Goal: Transaction & Acquisition: Purchase product/service

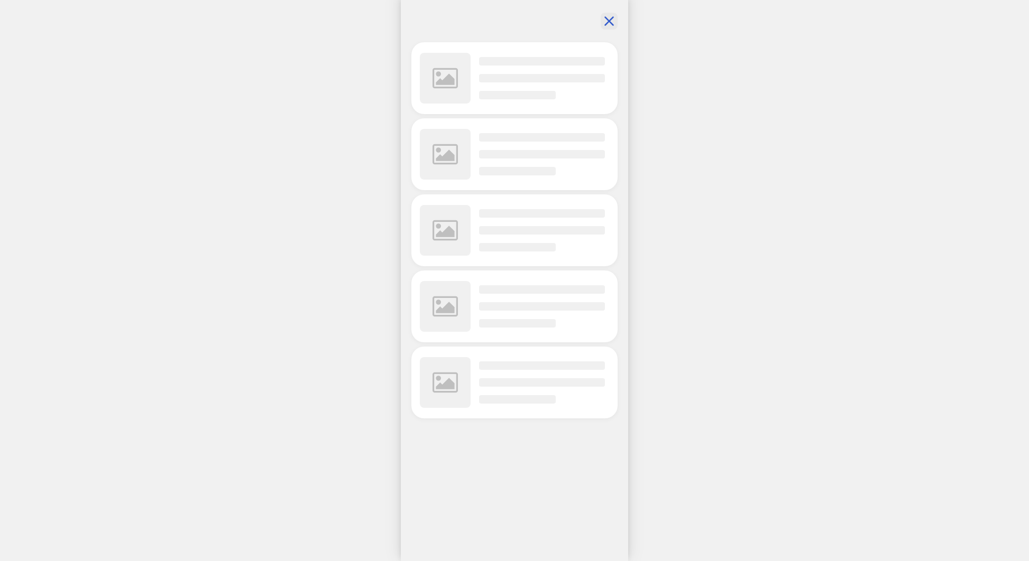
scroll to position [0, 206]
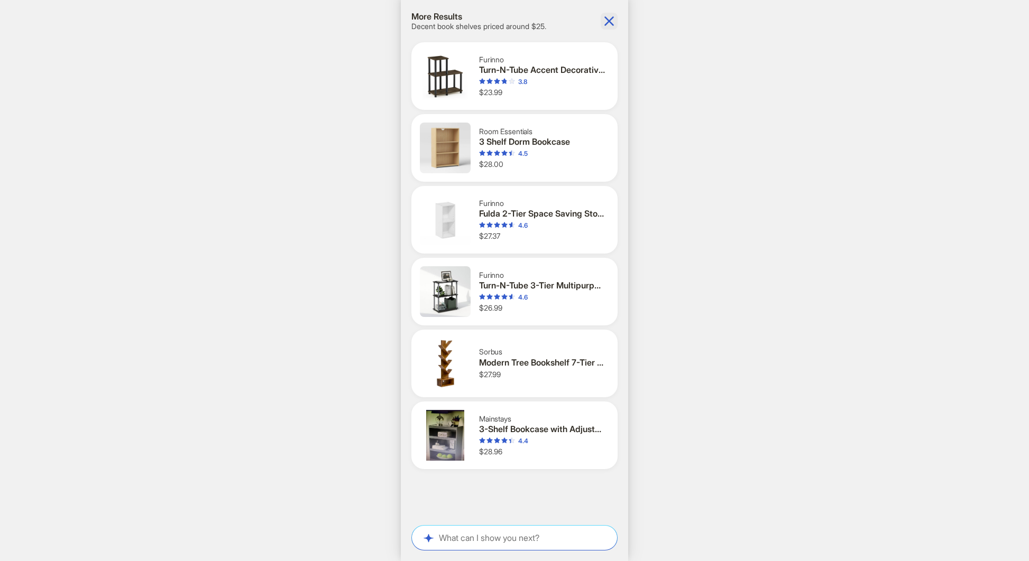
click at [606, 20] on icon "button" at bounding box center [609, 21] width 10 height 10
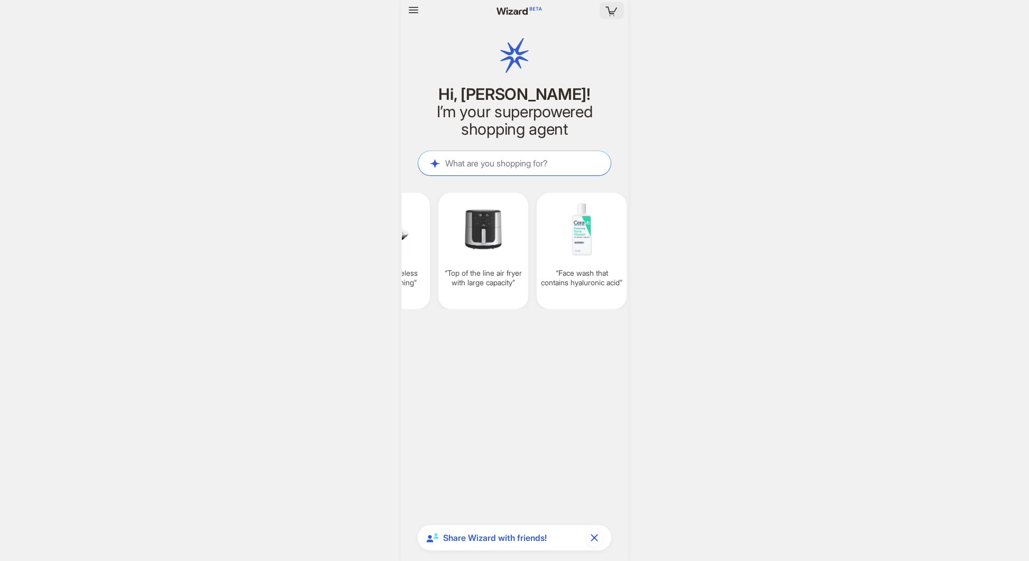
click at [610, 13] on icon "button" at bounding box center [611, 10] width 19 height 19
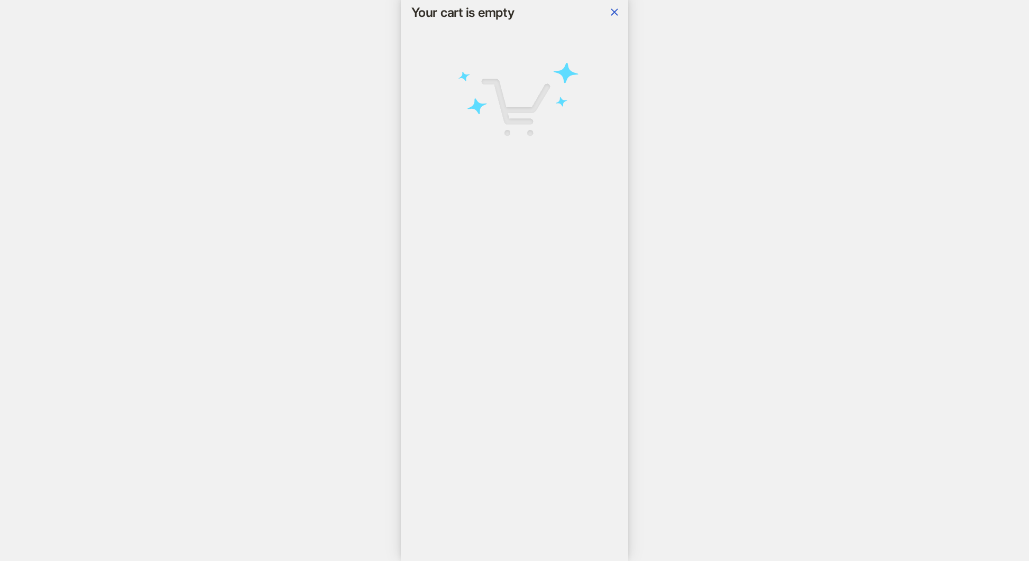
click at [610, 13] on icon "button" at bounding box center [614, 12] width 13 height 13
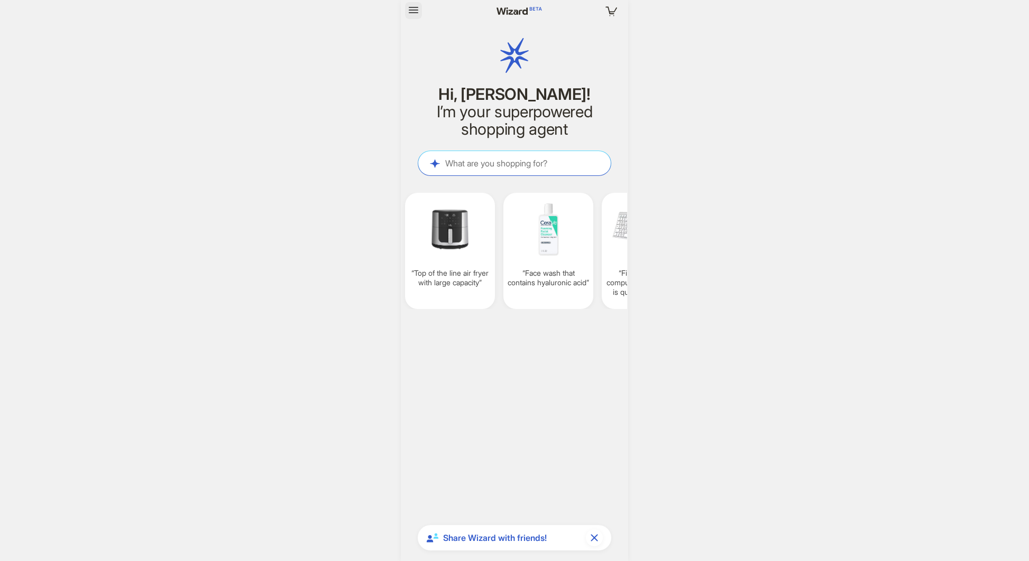
click at [414, 10] on icon "button" at bounding box center [413, 10] width 13 height 13
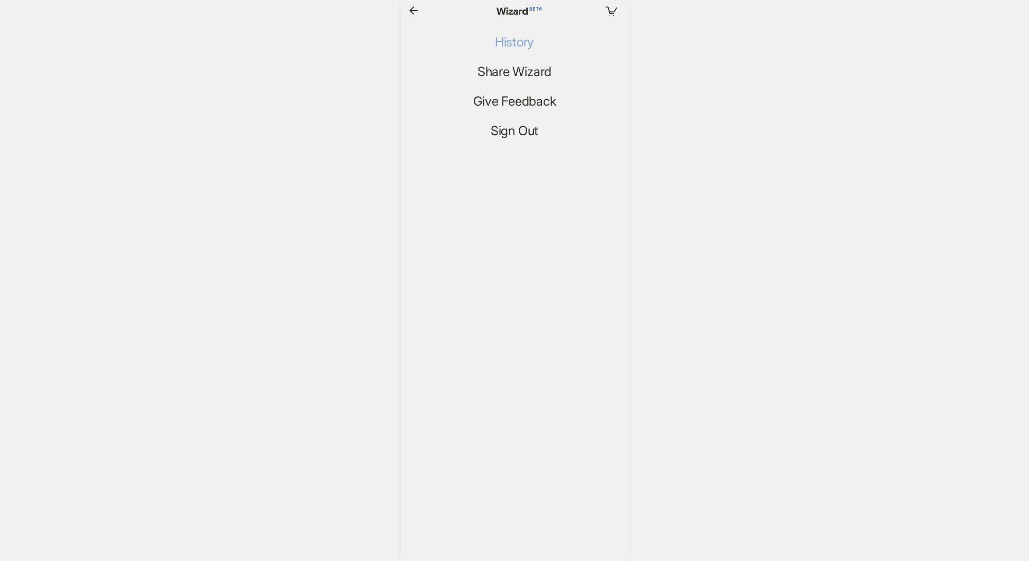
click at [505, 48] on span "History" at bounding box center [514, 42] width 39 height 15
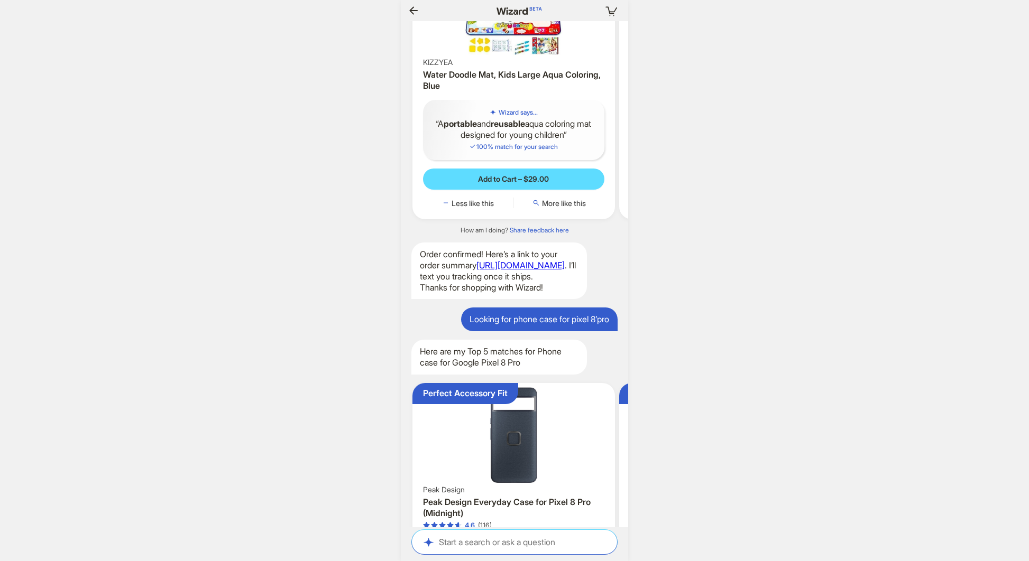
scroll to position [0, 1030]
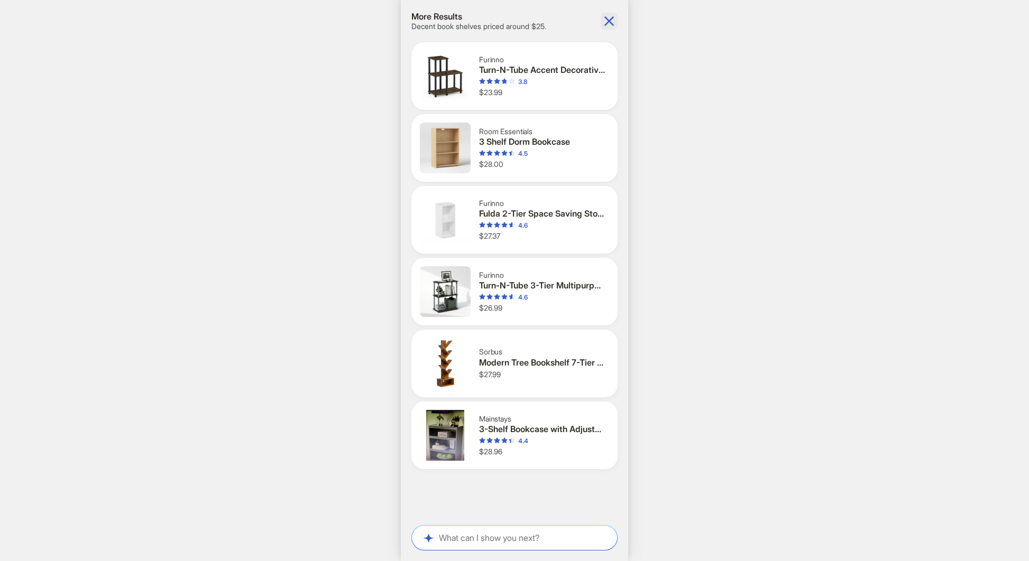
click at [505, 358] on div "Modern Tree Bookshelf 7-Tier Zigzag Bookcase with Drawer" at bounding box center [542, 362] width 126 height 11
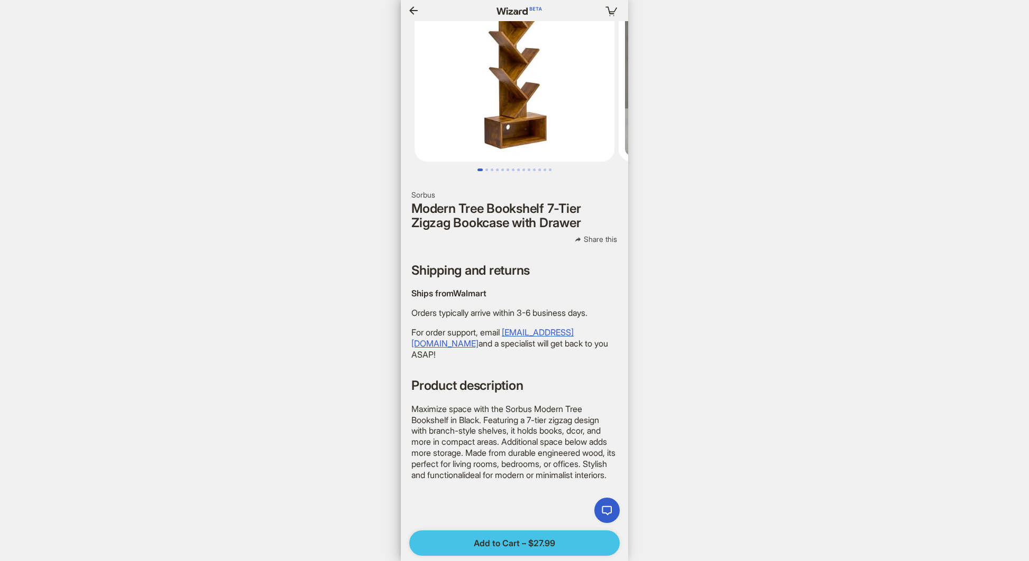
click at [505, 543] on span "Add to Cart – $27.99" at bounding box center [514, 543] width 81 height 11
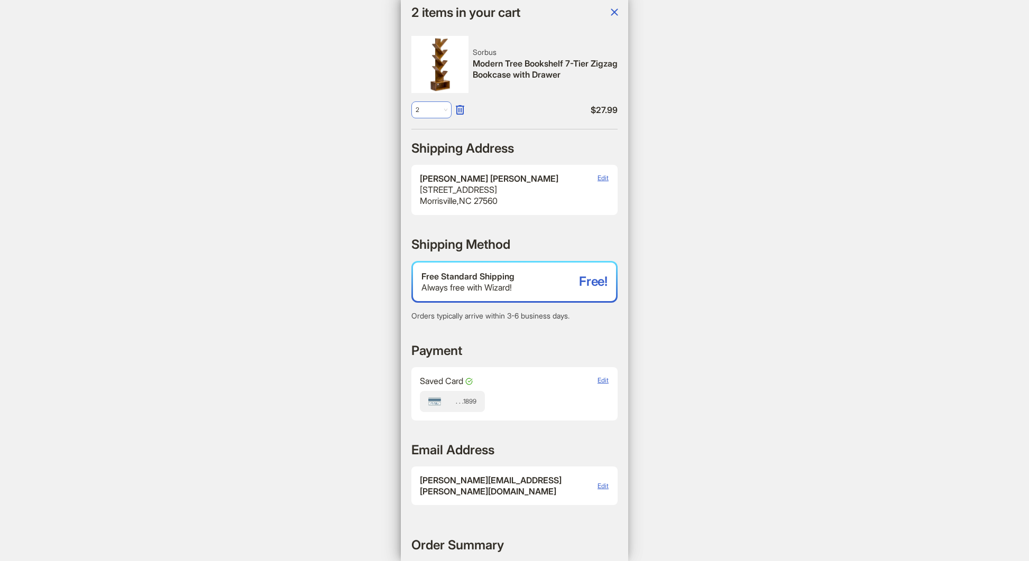
click at [436, 112] on span "2" at bounding box center [431, 110] width 32 height 16
click at [432, 134] on div "1" at bounding box center [431, 133] width 19 height 8
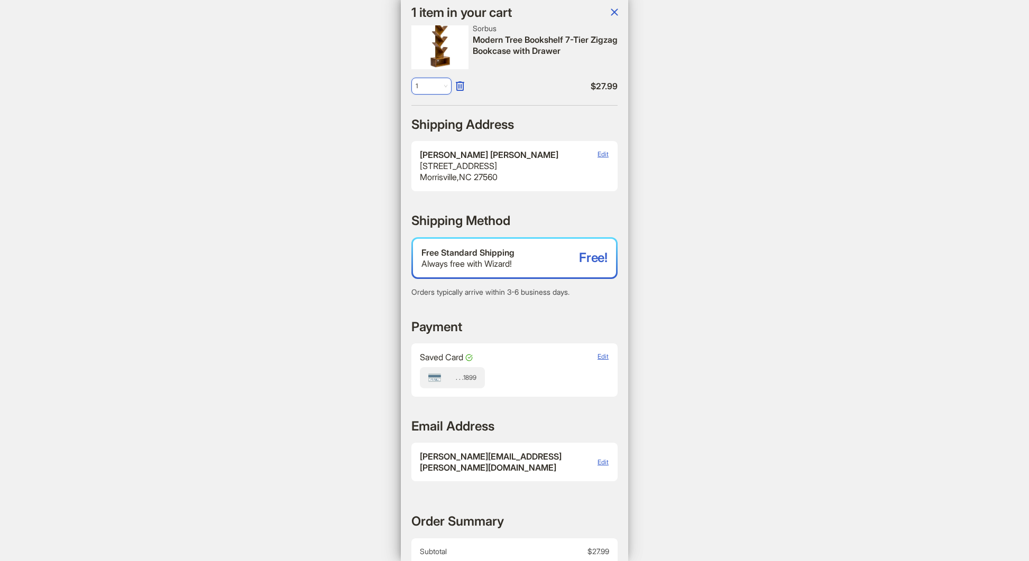
scroll to position [198, 0]
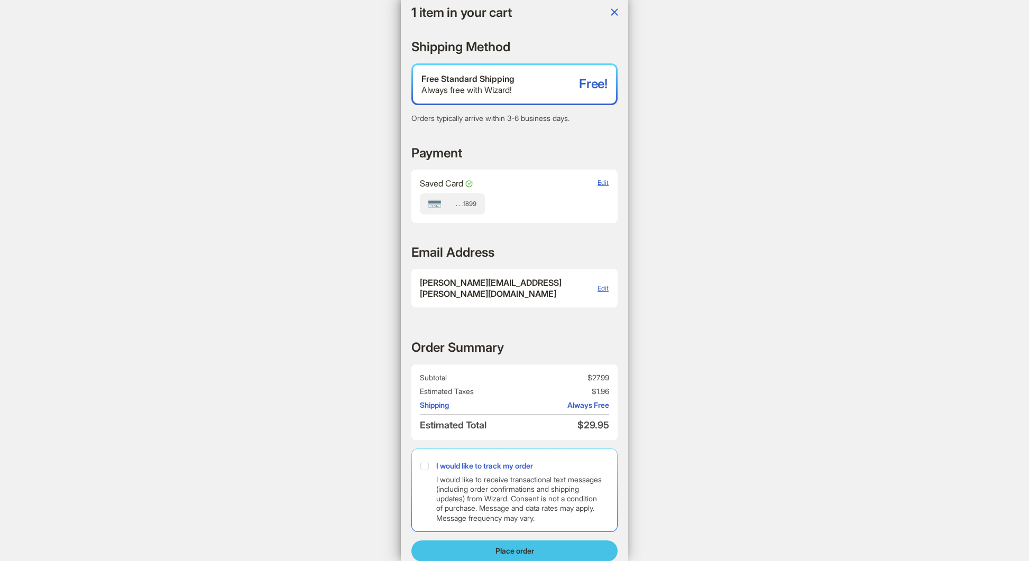
click at [541, 541] on button "Place order" at bounding box center [514, 551] width 206 height 21
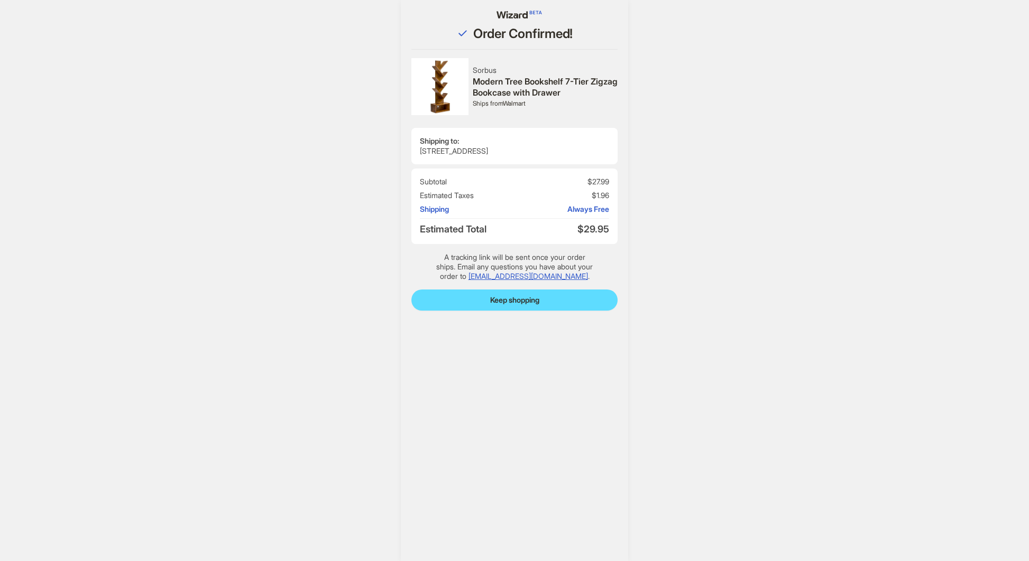
scroll to position [60979, 0]
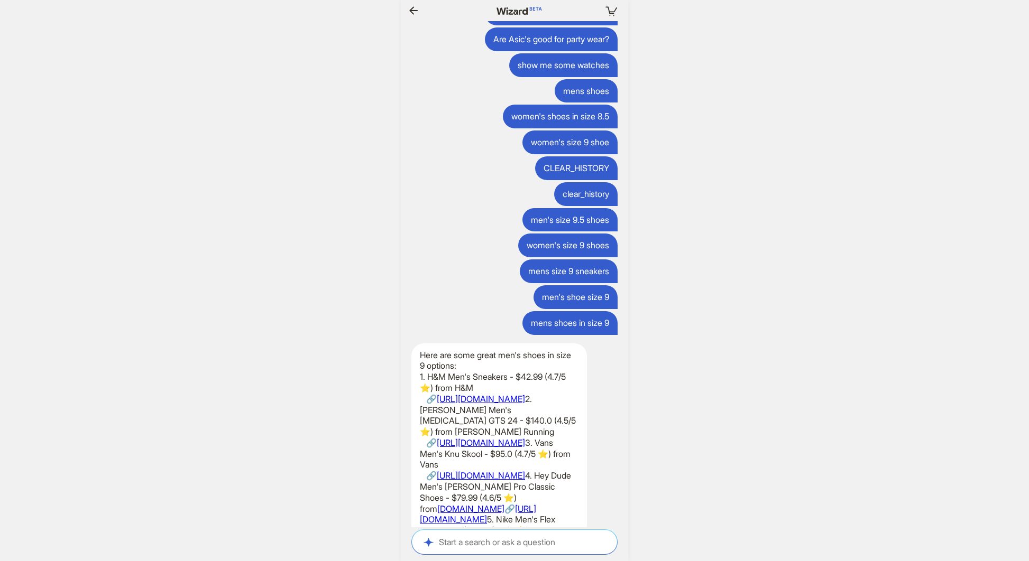
scroll to position [0, 1227]
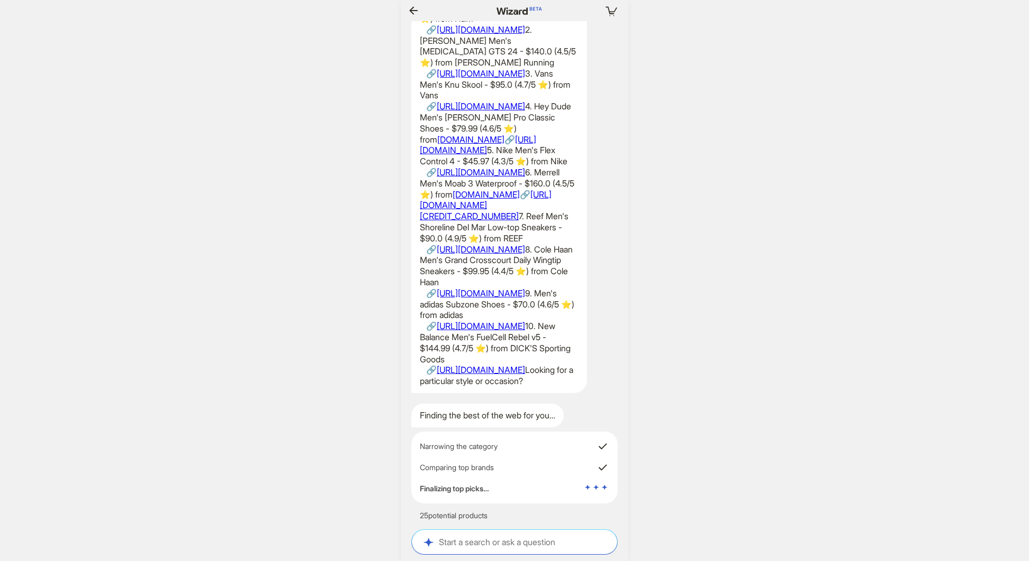
drag, startPoint x: 403, startPoint y: 221, endPoint x: 618, endPoint y: 449, distance: 313.0
click at [618, 449] on div "under $75 Here are some options for shoes under $75 that you might be intereste…" at bounding box center [514, 274] width 227 height 506
click at [604, 305] on div "Here are some great men's shoes in size 9 options: 1. H&M Men's Sneakers - $42.…" at bounding box center [514, 183] width 227 height 419
